Goal: Information Seeking & Learning: Learn about a topic

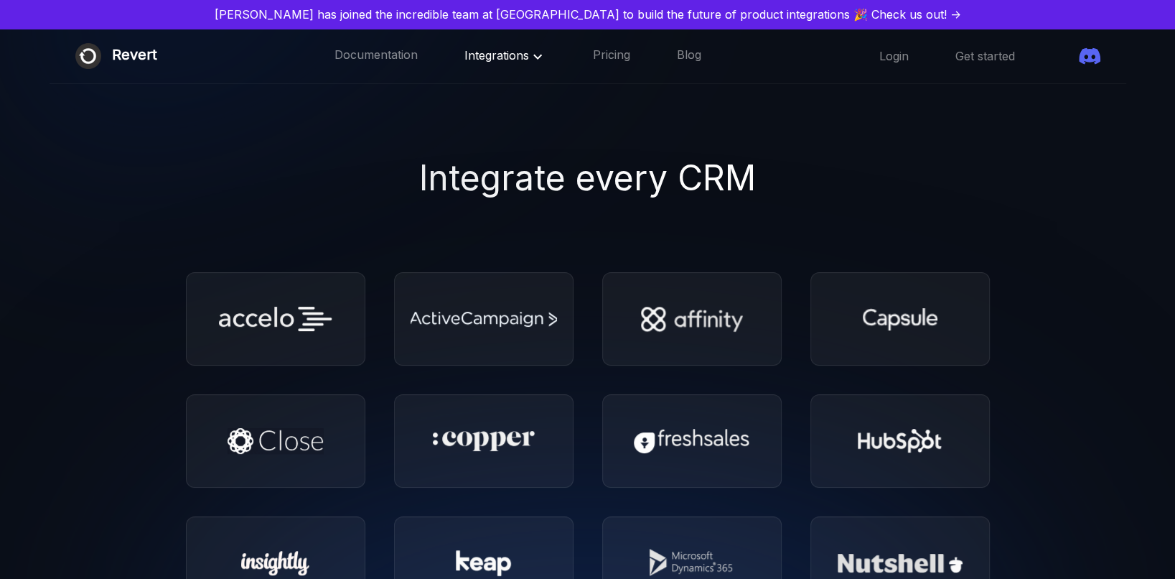
click at [500, 56] on span "Integrations" at bounding box center [506, 55] width 82 height 14
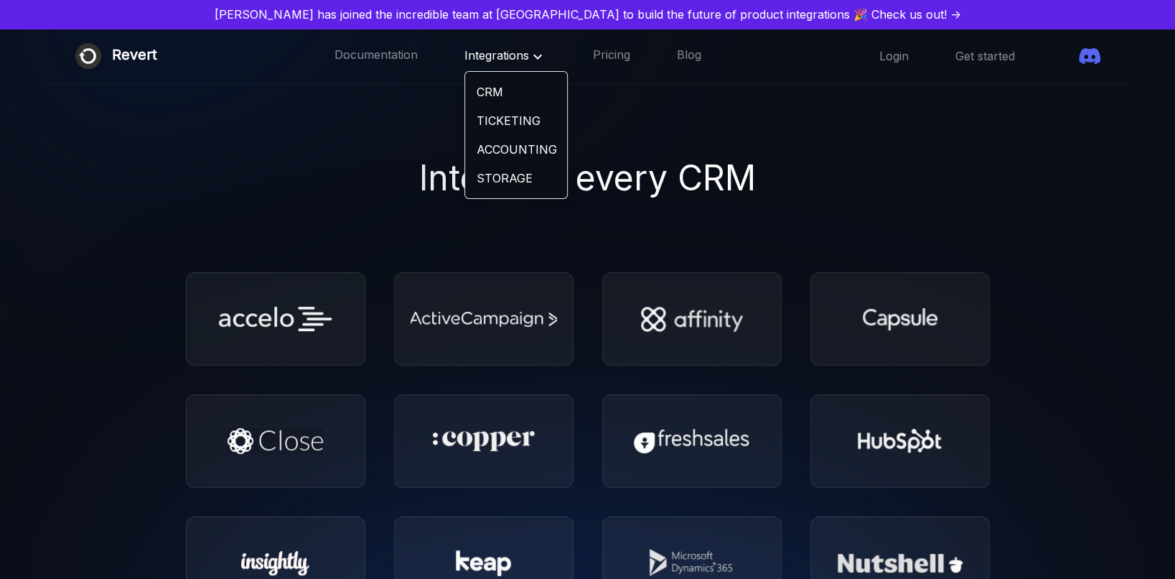
click at [513, 114] on link "TICKETING" at bounding box center [516, 120] width 102 height 29
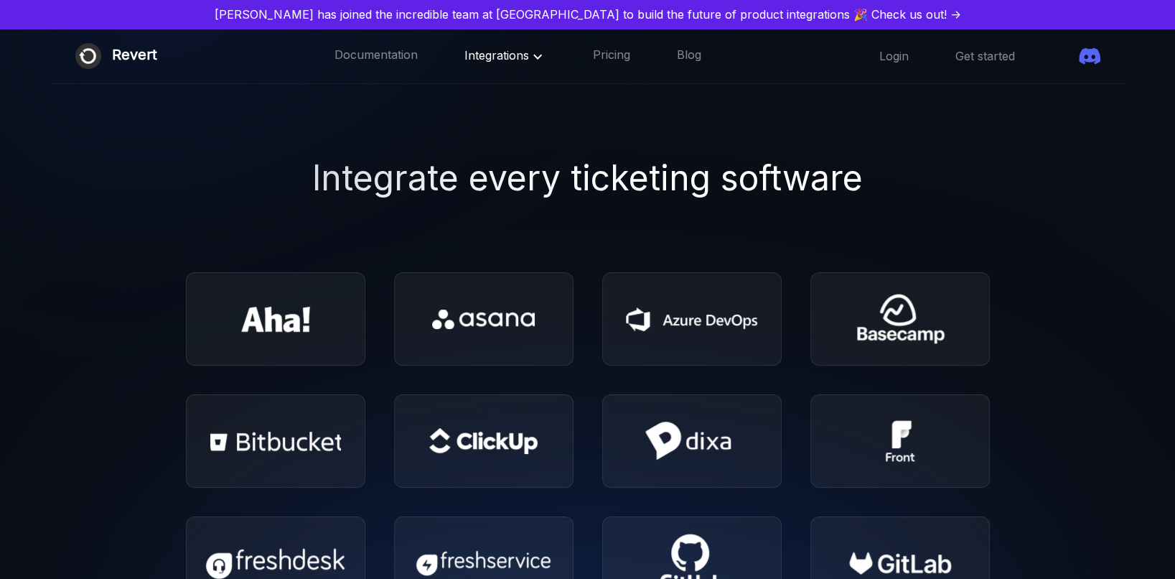
click at [529, 56] on icon at bounding box center [537, 56] width 17 height 17
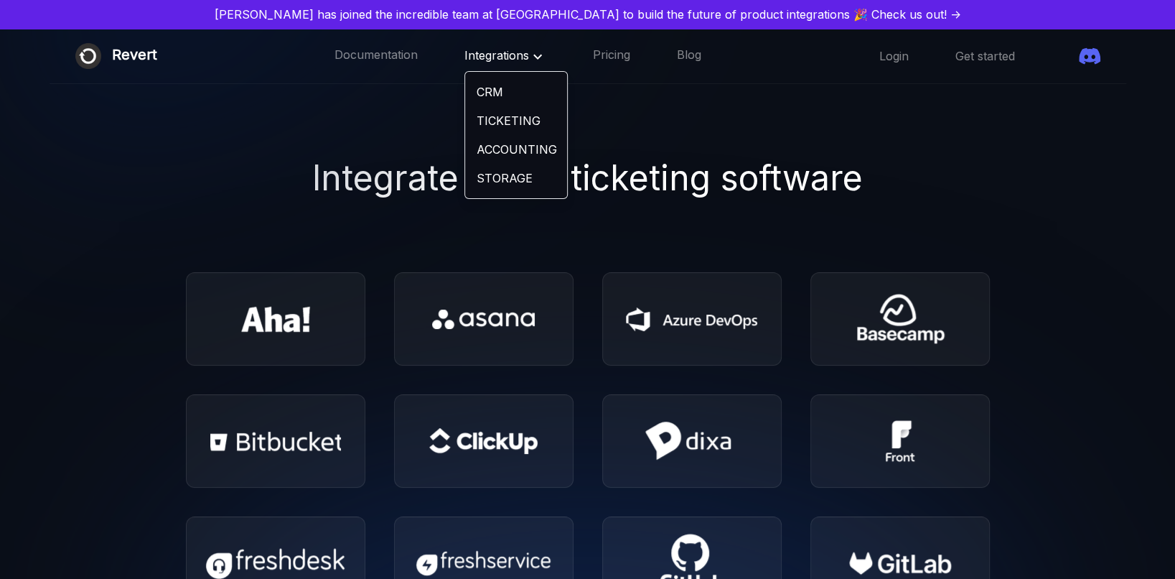
click at [499, 149] on link "ACCOUNTING" at bounding box center [516, 149] width 102 height 29
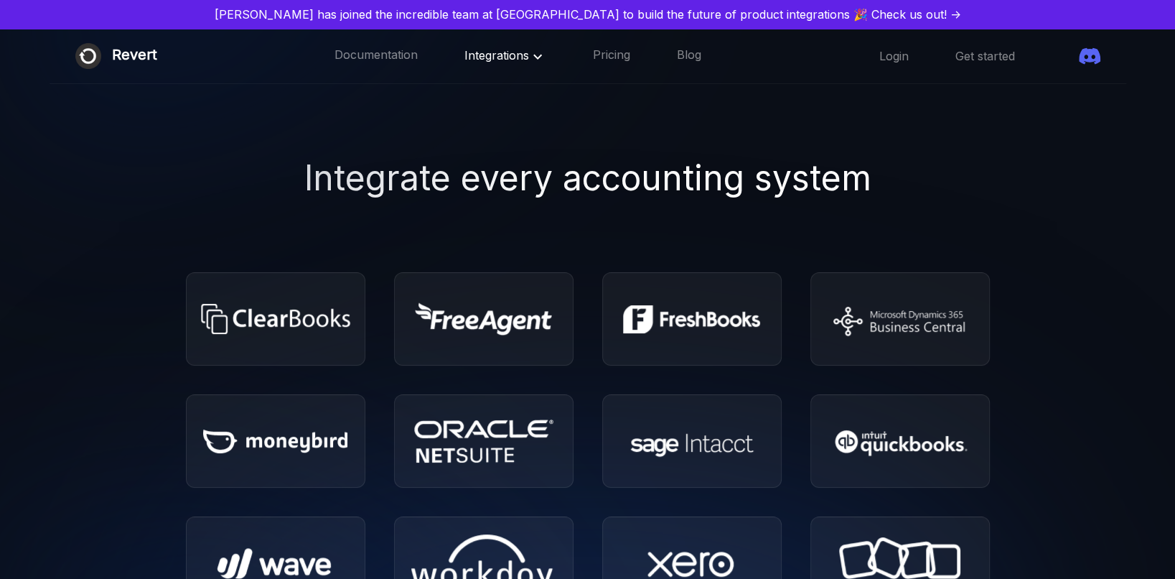
click at [488, 57] on span "Integrations" at bounding box center [506, 55] width 82 height 14
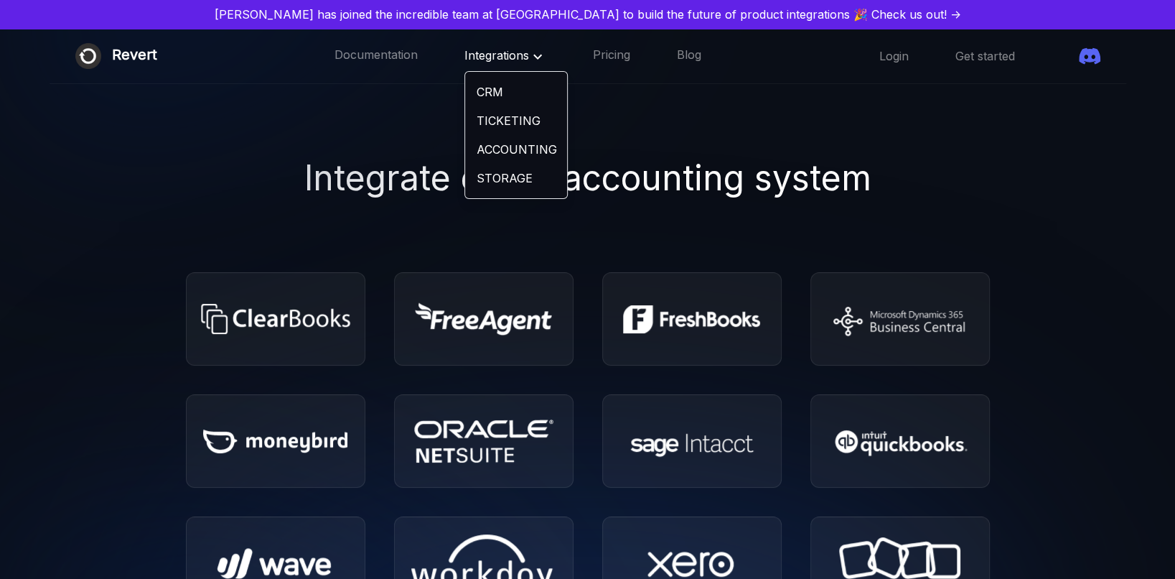
click at [467, 177] on link "STORAGE" at bounding box center [516, 178] width 102 height 29
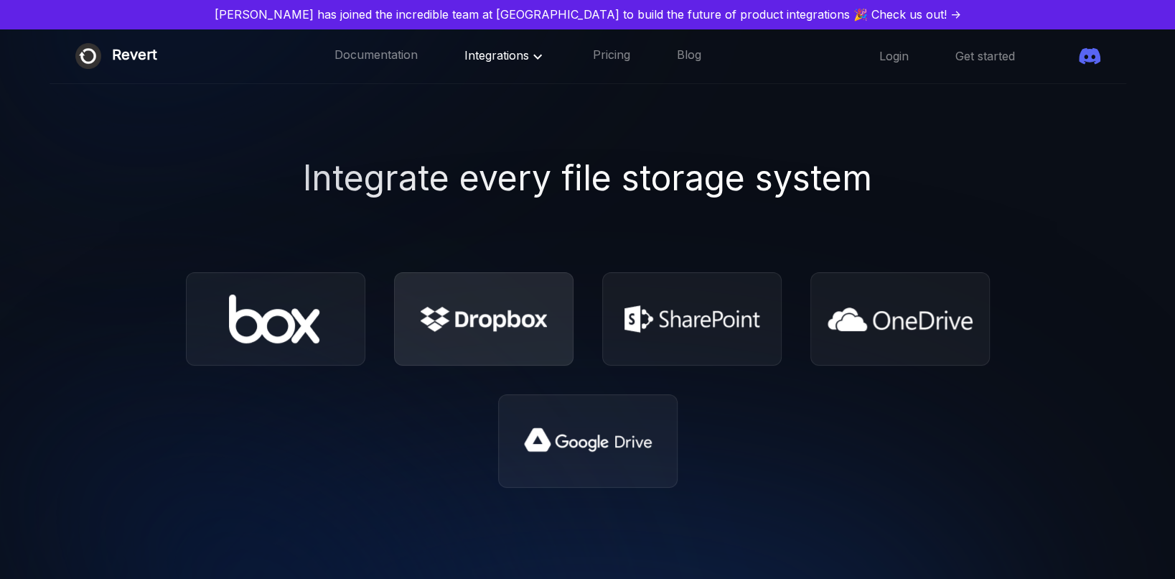
click at [508, 325] on img at bounding box center [484, 319] width 126 height 25
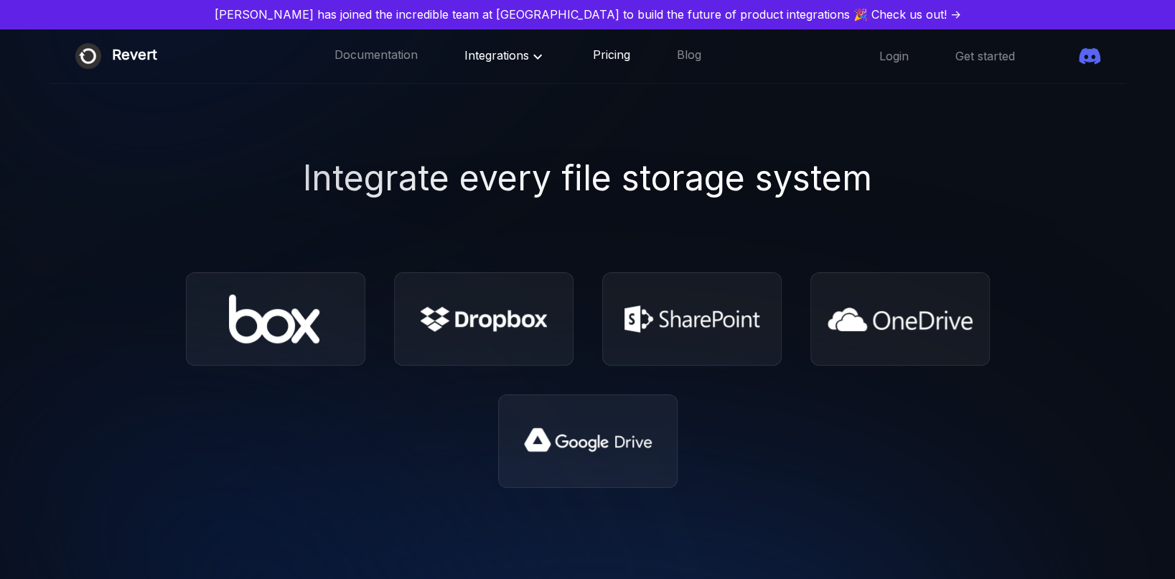
click at [593, 58] on link "Pricing" at bounding box center [611, 56] width 37 height 19
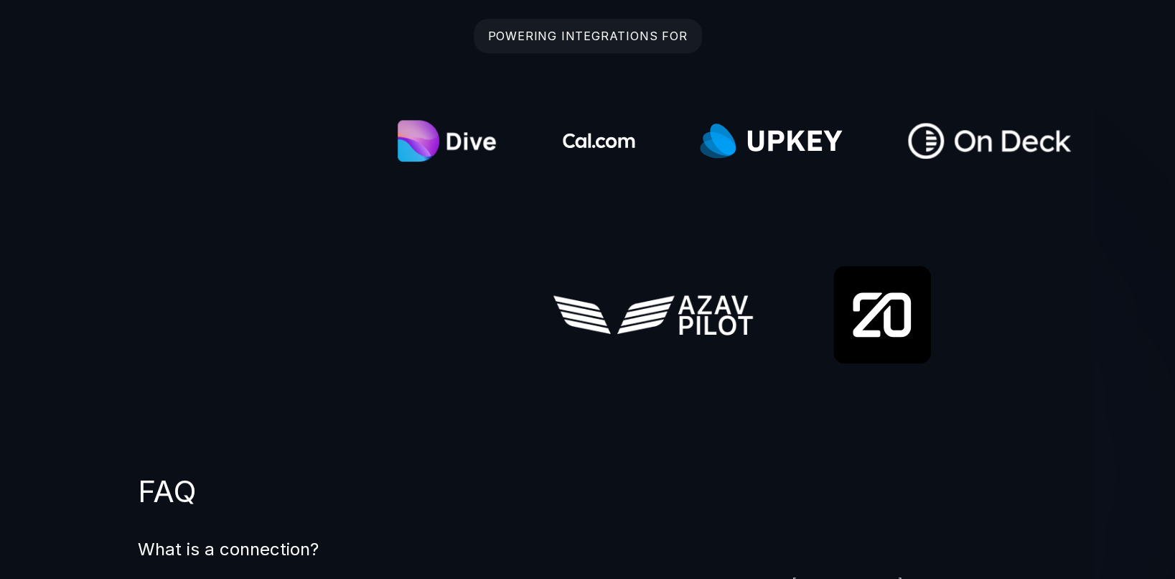
scroll to position [646, 0]
